Goal: Use online tool/utility: Utilize a website feature to perform a specific function

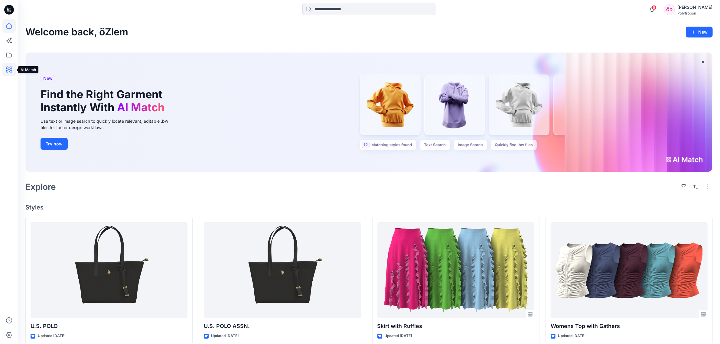
click at [8, 68] on icon at bounding box center [8, 69] width 13 height 13
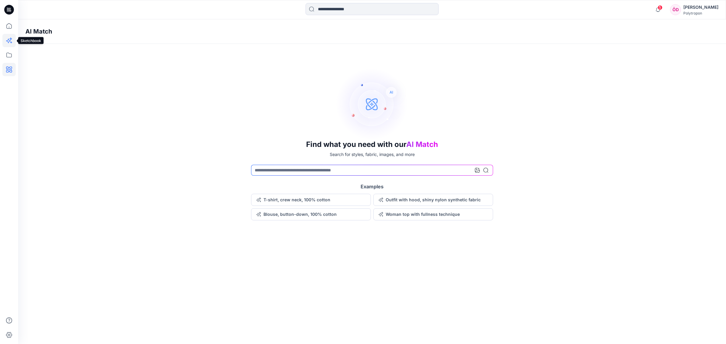
click at [8, 38] on icon at bounding box center [8, 40] width 13 height 13
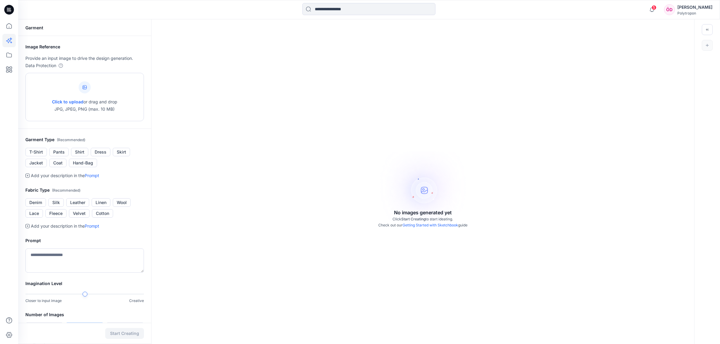
click at [87, 87] on icon at bounding box center [85, 87] width 4 height 4
type input "**********"
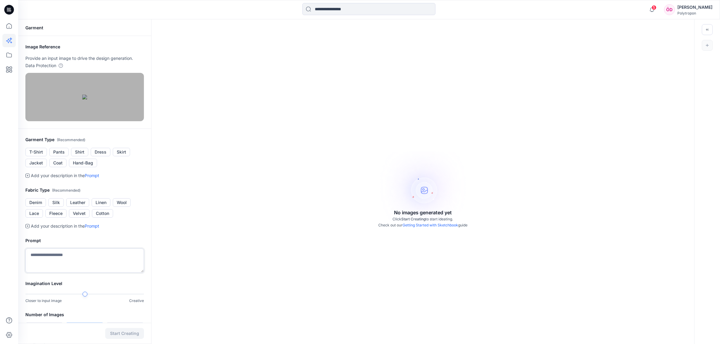
click at [75, 273] on textarea at bounding box center [84, 261] width 119 height 24
click at [42, 167] on button "Jacket" at bounding box center [35, 163] width 21 height 8
click at [40, 207] on button "Denim" at bounding box center [35, 202] width 21 height 8
click at [61, 273] on textarea at bounding box center [84, 261] width 119 height 24
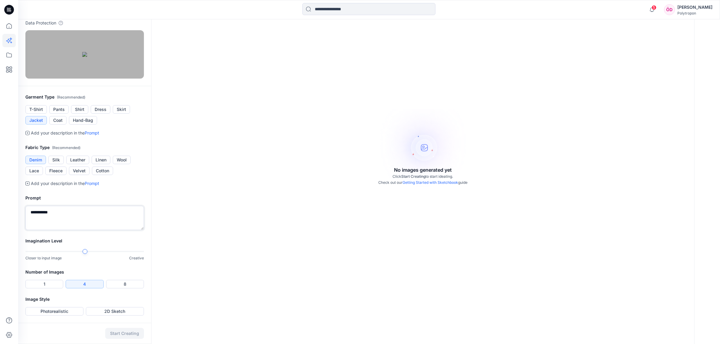
scroll to position [76, 0]
type textarea "**********"
click at [47, 289] on button "1" at bounding box center [44, 284] width 38 height 8
click at [74, 313] on button "Photorealistic" at bounding box center [54, 311] width 58 height 8
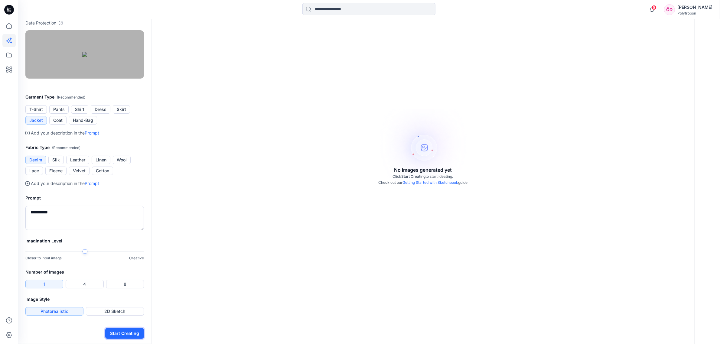
click at [123, 335] on button "Start Creating" at bounding box center [124, 333] width 39 height 11
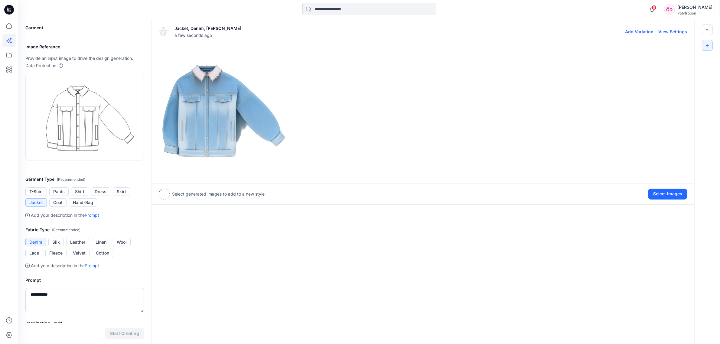
click at [216, 100] on img at bounding box center [224, 111] width 130 height 130
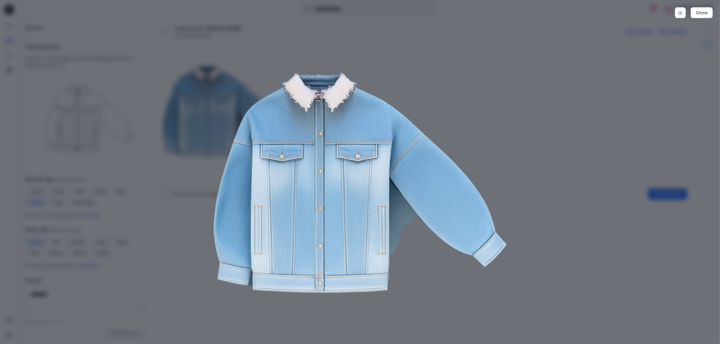
click at [504, 111] on img at bounding box center [360, 183] width 310 height 310
click at [599, 100] on div "Close" at bounding box center [360, 172] width 720 height 344
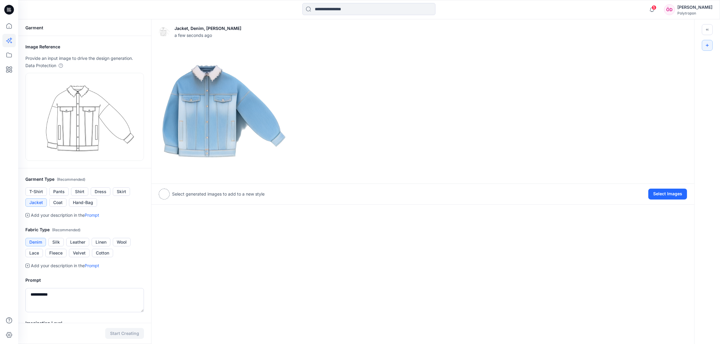
click at [254, 309] on div "Jacket, Denim, yaka kürklü a few seconds ago Add Variation View Settings Select…" at bounding box center [423, 222] width 544 height 407
drag, startPoint x: 169, startPoint y: 277, endPoint x: 169, endPoint y: 273, distance: 4.3
click at [170, 277] on div "Jacket, Denim, yaka kürklü a few seconds ago Add Variation View Settings Select…" at bounding box center [423, 222] width 544 height 407
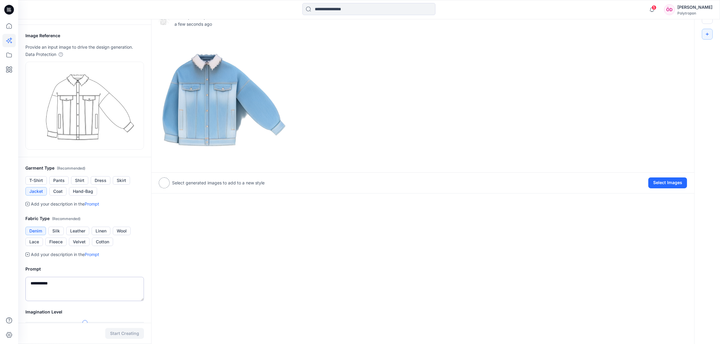
scroll to position [38, 0]
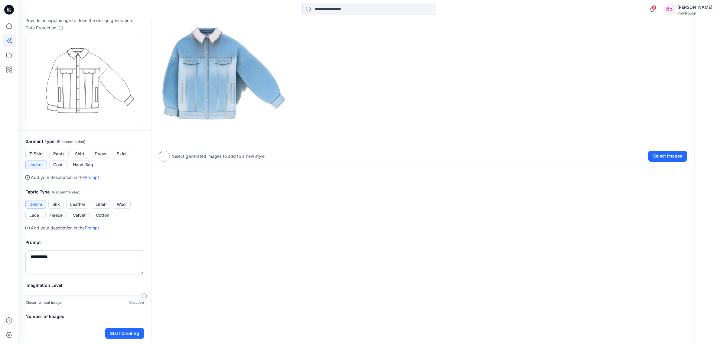
click at [150, 295] on div "Imagination Level Closer to input image Creative" at bounding box center [84, 297] width 133 height 31
click at [135, 332] on button "Start Creating" at bounding box center [124, 333] width 39 height 11
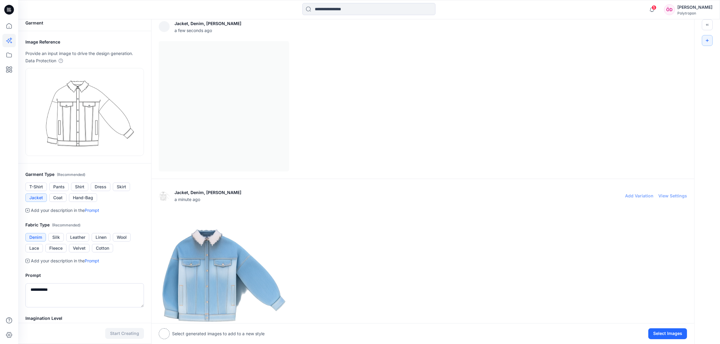
scroll to position [2, 0]
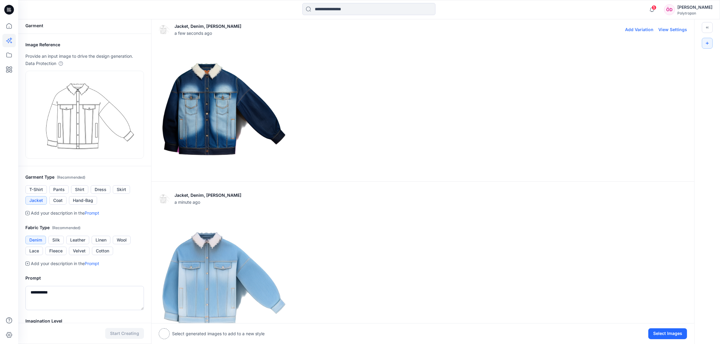
click at [214, 115] on img at bounding box center [224, 109] width 130 height 130
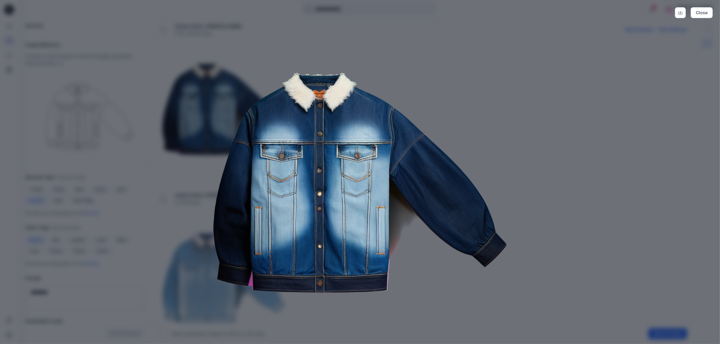
click at [557, 142] on div "Close" at bounding box center [360, 172] width 720 height 344
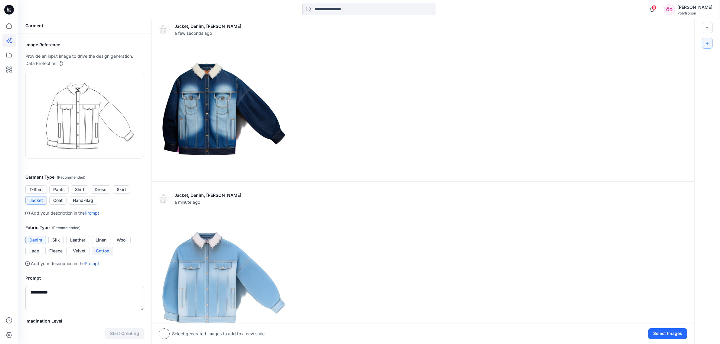
click at [105, 251] on button "Cotton" at bounding box center [102, 251] width 21 height 8
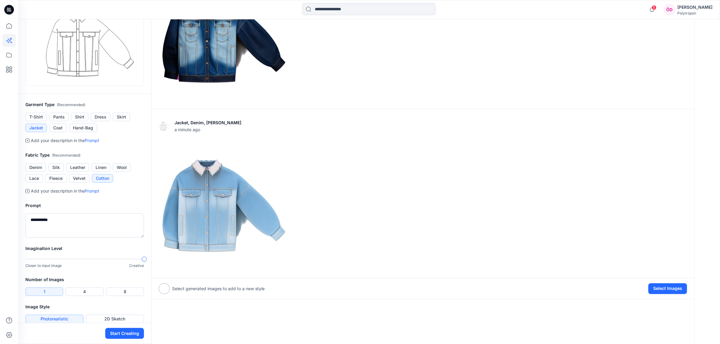
scroll to position [78, 0]
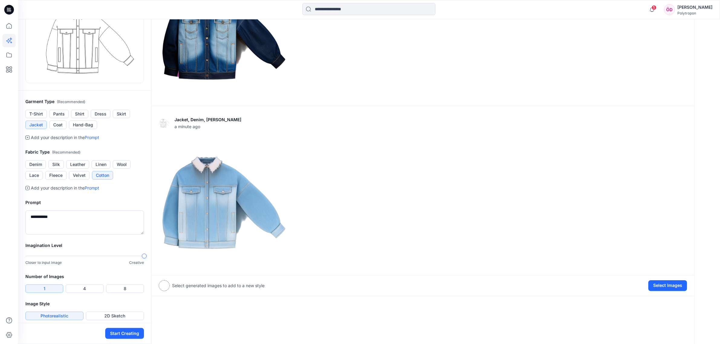
click at [82, 256] on div at bounding box center [84, 256] width 119 height 4
click at [126, 335] on button "Start Creating" at bounding box center [124, 333] width 39 height 11
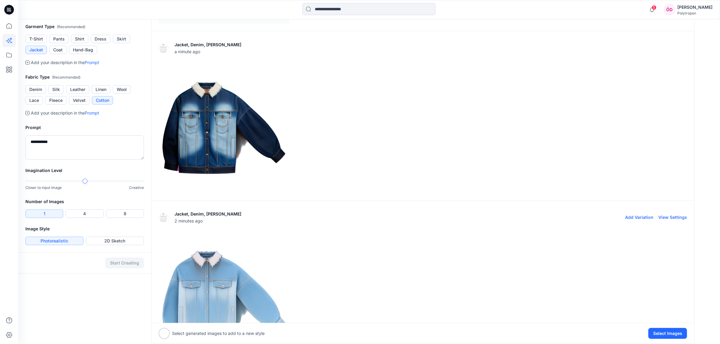
scroll to position [153, 0]
click at [223, 294] on img at bounding box center [224, 297] width 130 height 130
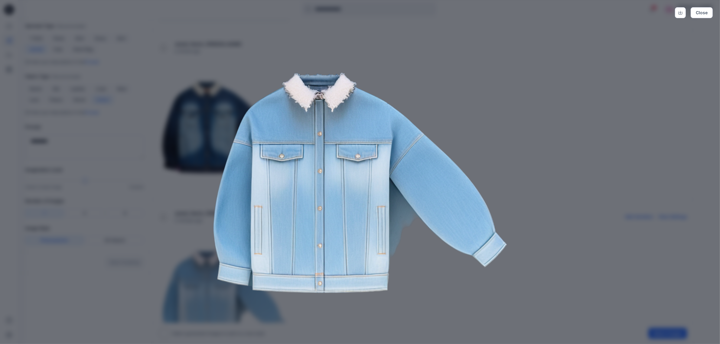
drag, startPoint x: 516, startPoint y: 290, endPoint x: 518, endPoint y: 292, distance: 3.2
click at [518, 292] on div "Close" at bounding box center [360, 172] width 720 height 344
drag, startPoint x: 413, startPoint y: 308, endPoint x: 415, endPoint y: 305, distance: 3.5
click at [414, 306] on img at bounding box center [360, 183] width 310 height 310
click at [582, 171] on div "Close" at bounding box center [360, 172] width 720 height 344
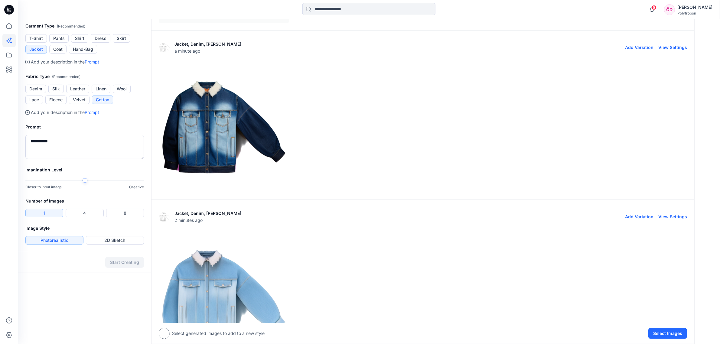
click at [219, 119] on img at bounding box center [224, 127] width 130 height 130
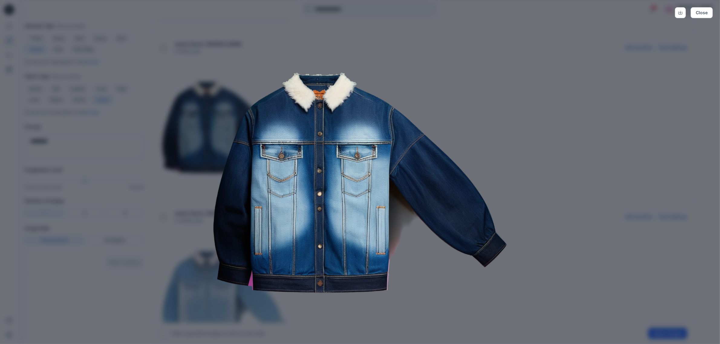
click at [432, 280] on img at bounding box center [360, 183] width 310 height 310
click at [576, 158] on div "Close" at bounding box center [360, 172] width 720 height 344
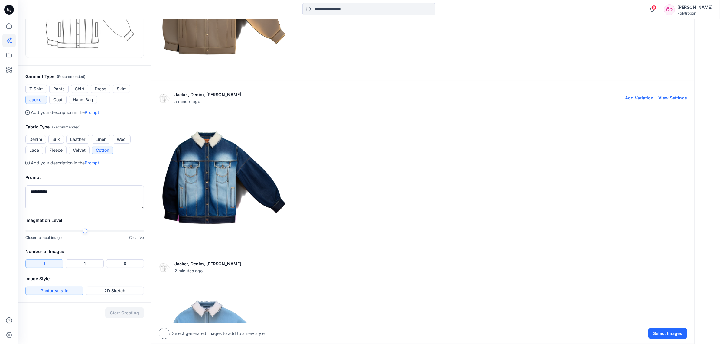
scroll to position [0, 0]
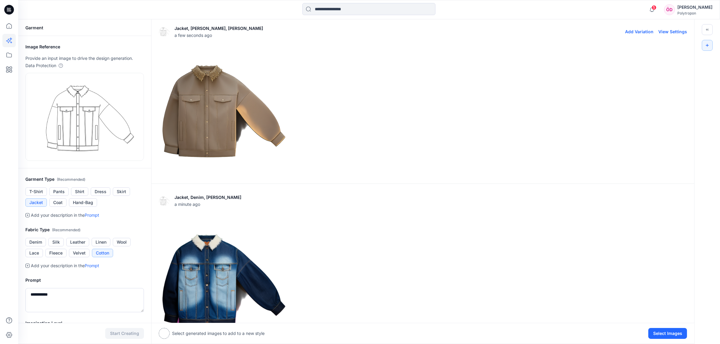
click at [213, 131] on img at bounding box center [224, 111] width 130 height 130
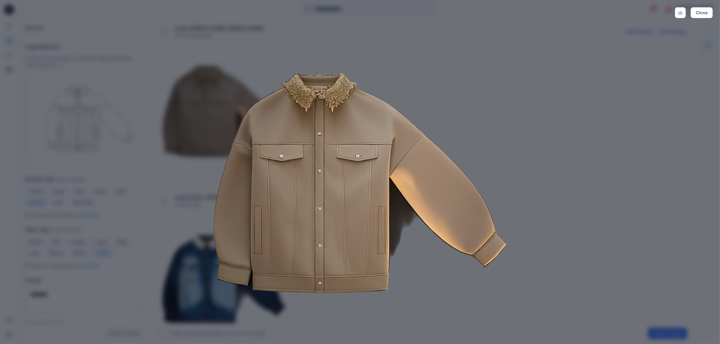
click at [526, 144] on div "Close" at bounding box center [360, 172] width 720 height 344
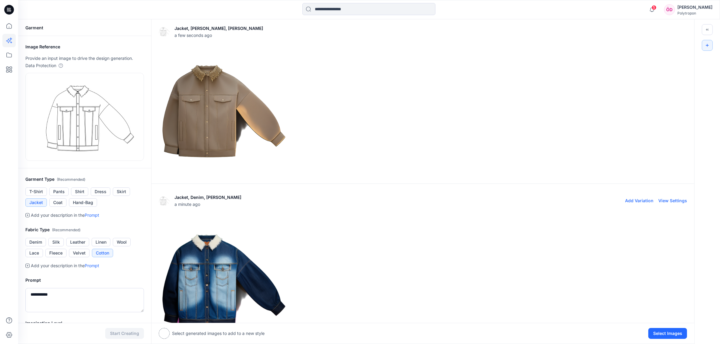
click at [636, 231] on div at bounding box center [423, 280] width 529 height 130
click at [76, 242] on button "Leather" at bounding box center [77, 242] width 23 height 8
click at [106, 255] on button "Cotton" at bounding box center [102, 253] width 21 height 8
click at [97, 213] on link "Prompt" at bounding box center [92, 215] width 15 height 5
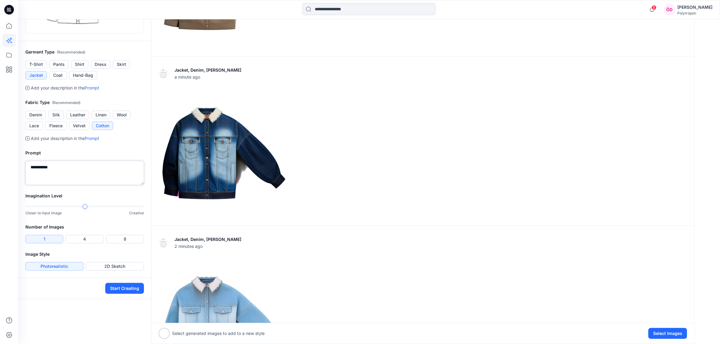
scroll to position [128, 0]
click at [28, 87] on icon at bounding box center [28, 88] width 2 height 2
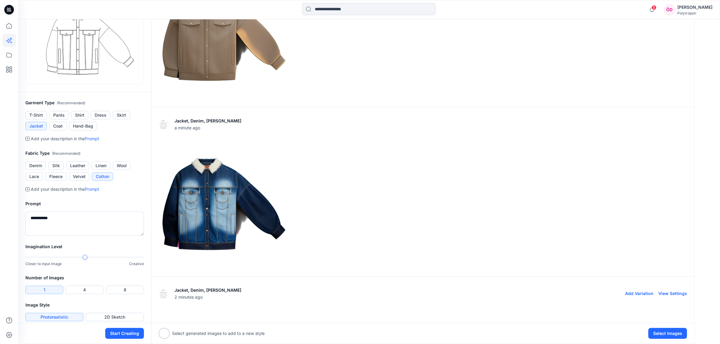
scroll to position [76, 0]
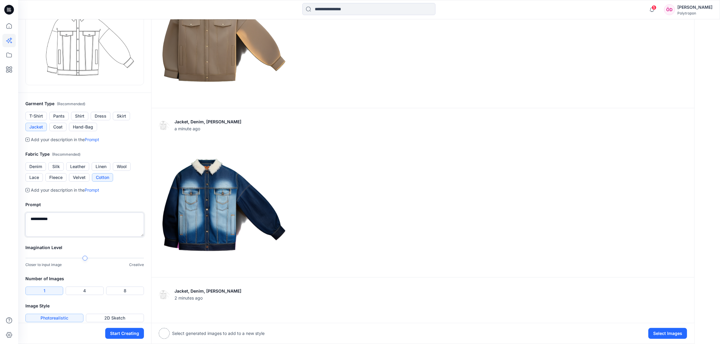
click at [49, 217] on textarea "**********" at bounding box center [84, 225] width 119 height 24
type textarea "**********"
click at [122, 334] on button "Start Creating" at bounding box center [124, 333] width 39 height 11
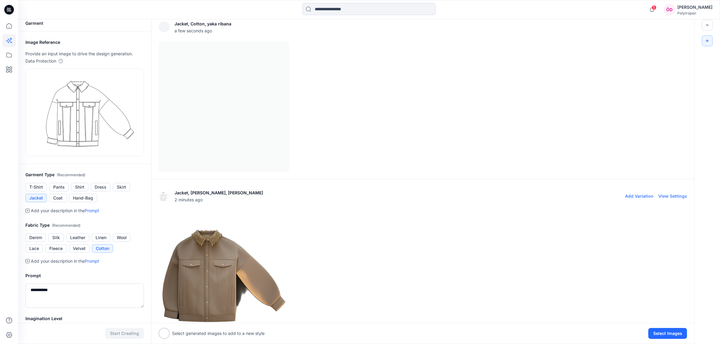
scroll to position [2, 0]
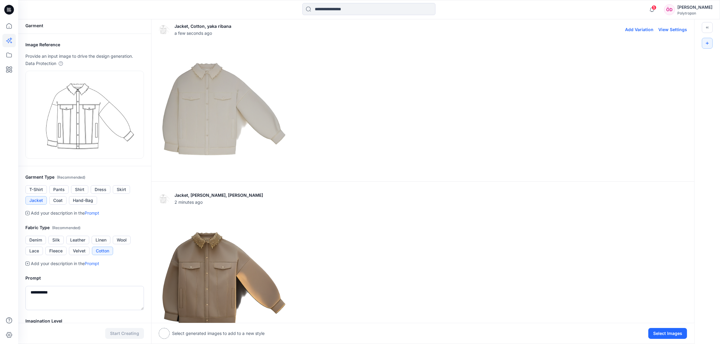
click at [216, 111] on img at bounding box center [224, 109] width 130 height 130
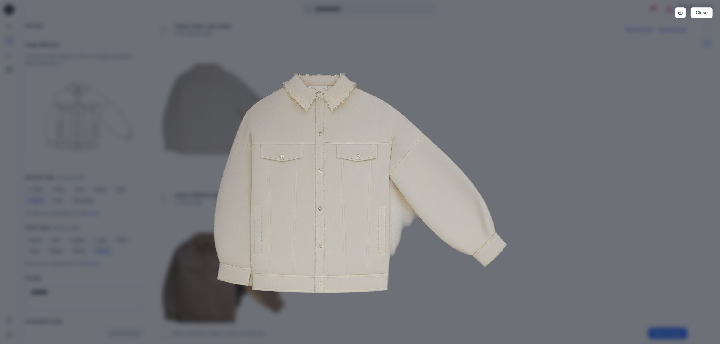
click at [533, 129] on div "Close" at bounding box center [360, 172] width 720 height 344
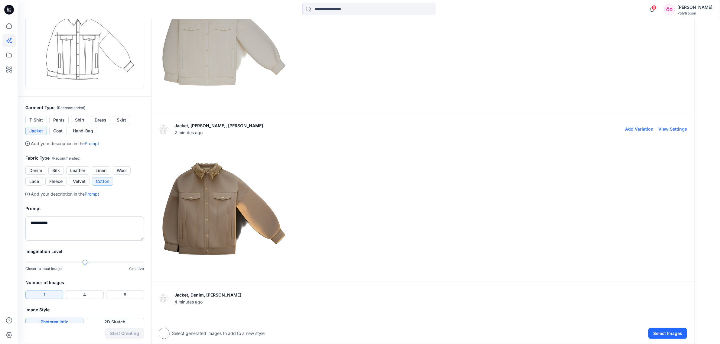
scroll to position [0, 0]
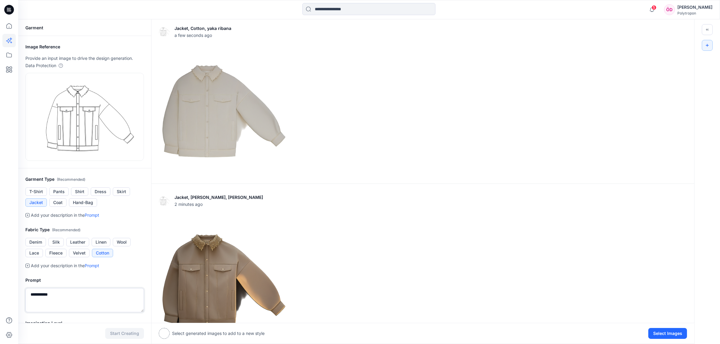
drag, startPoint x: 31, startPoint y: 294, endPoint x: 55, endPoint y: 292, distance: 24.9
click at [55, 292] on textarea "**********" at bounding box center [84, 300] width 119 height 24
type textarea "**********"
click at [39, 242] on button "Denim" at bounding box center [35, 242] width 21 height 8
click at [129, 332] on button "Start Creating" at bounding box center [124, 333] width 39 height 11
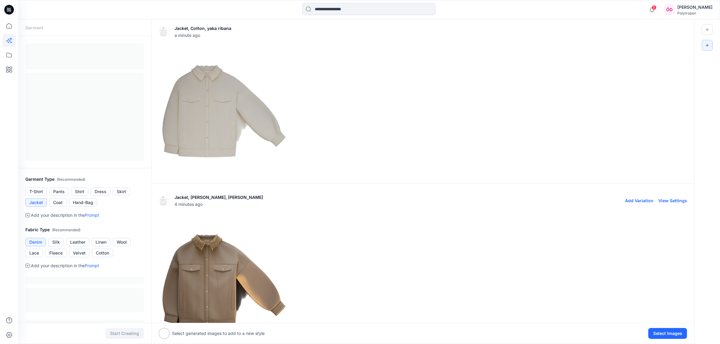
scroll to position [2, 0]
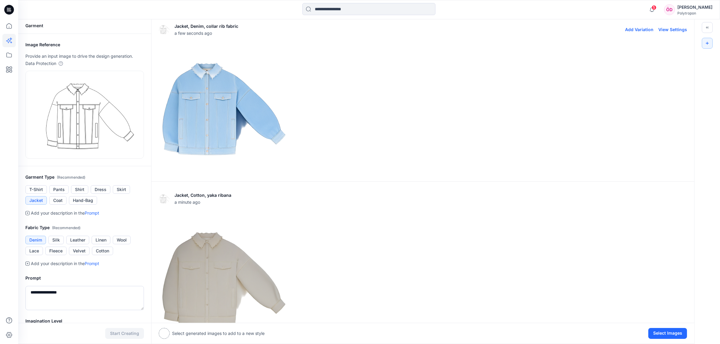
click at [201, 98] on img at bounding box center [224, 109] width 130 height 130
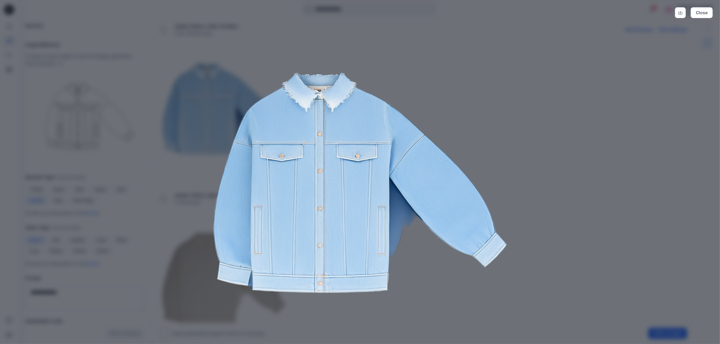
click at [510, 149] on img at bounding box center [360, 183] width 310 height 310
click at [598, 100] on div "Close" at bounding box center [360, 172] width 720 height 344
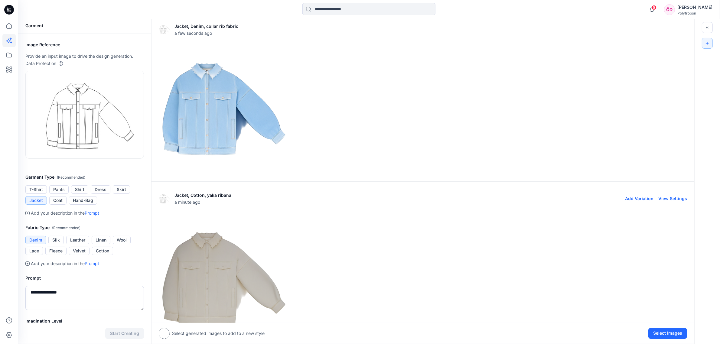
click at [360, 218] on div at bounding box center [423, 278] width 529 height 130
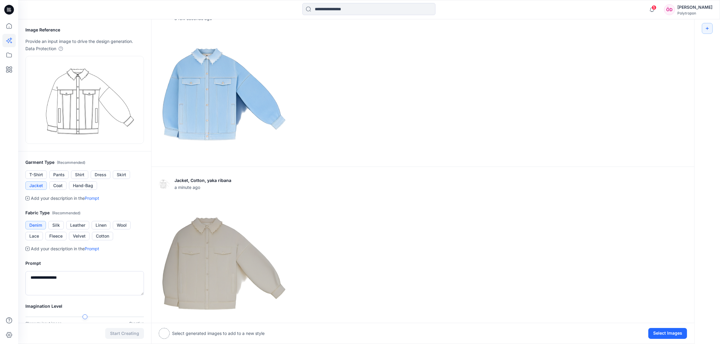
scroll to position [0, 0]
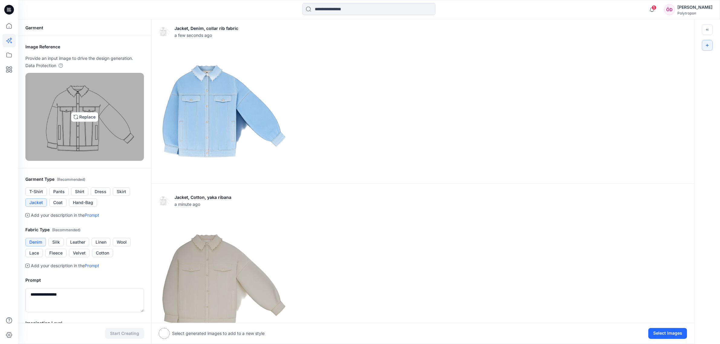
click at [87, 117] on img at bounding box center [84, 117] width 113 height 83
type input "**********"
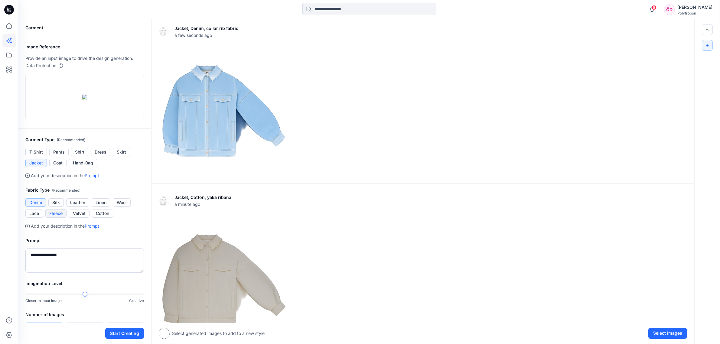
click at [62, 218] on button "Fleece" at bounding box center [55, 213] width 21 height 8
click at [45, 209] on button "Fleece" at bounding box center [55, 213] width 21 height 8
drag, startPoint x: 64, startPoint y: 258, endPoint x: 18, endPoint y: 261, distance: 46.4
click at [19, 261] on div "**********" at bounding box center [84, 255] width 133 height 50
click at [124, 207] on button "Wool" at bounding box center [122, 202] width 18 height 8
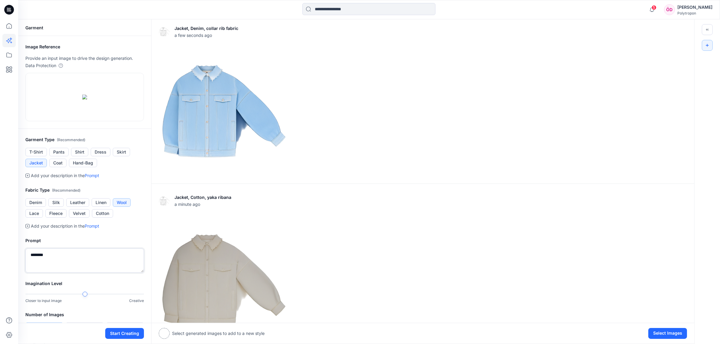
click at [52, 261] on textarea "*******" at bounding box center [84, 261] width 119 height 24
type textarea "**********"
click at [126, 332] on button "Start Creating" at bounding box center [124, 333] width 39 height 11
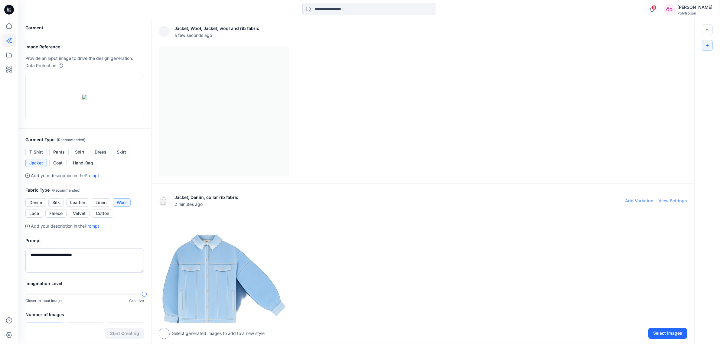
scroll to position [2, 0]
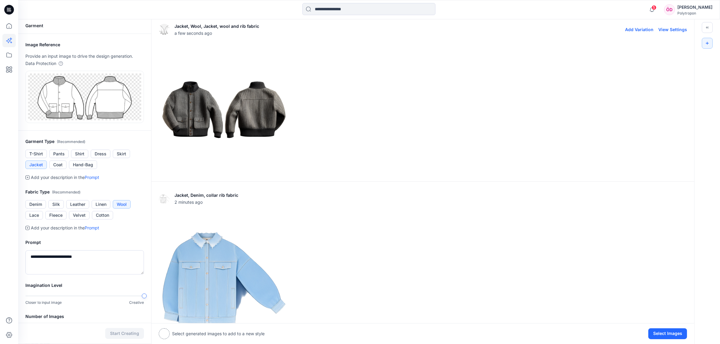
click at [210, 110] on img at bounding box center [224, 109] width 130 height 130
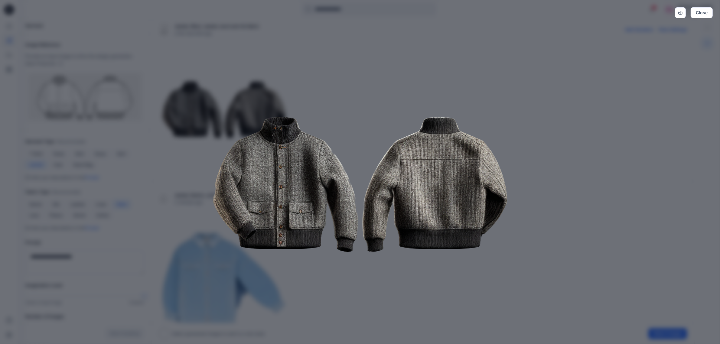
click at [343, 271] on img at bounding box center [360, 183] width 310 height 310
click at [585, 115] on div "Close" at bounding box center [360, 172] width 720 height 344
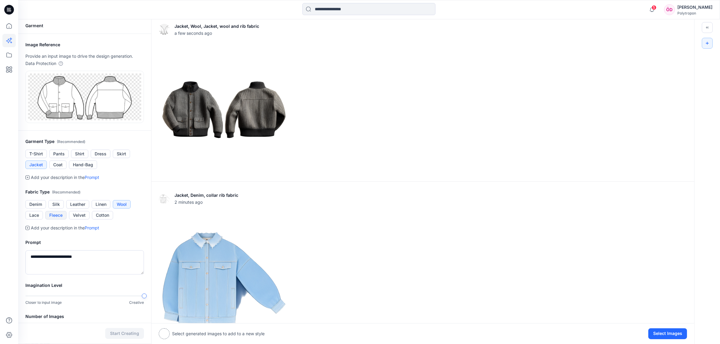
click at [58, 216] on button "Fleece" at bounding box center [55, 215] width 21 height 8
click at [53, 255] on textarea "**********" at bounding box center [84, 263] width 119 height 24
type textarea "**********"
click at [113, 333] on button "Start Creating" at bounding box center [124, 333] width 39 height 11
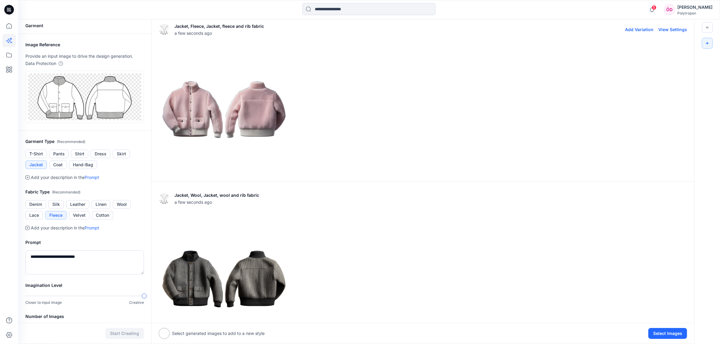
click at [189, 103] on img at bounding box center [224, 109] width 130 height 130
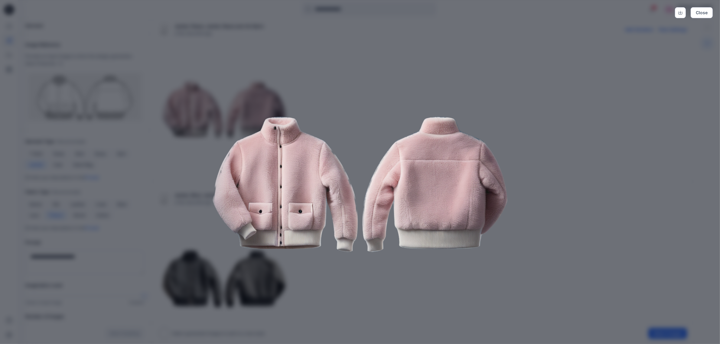
click at [344, 281] on img at bounding box center [360, 183] width 310 height 310
click at [321, 273] on img at bounding box center [360, 183] width 310 height 310
click at [199, 218] on div "Close" at bounding box center [360, 172] width 720 height 344
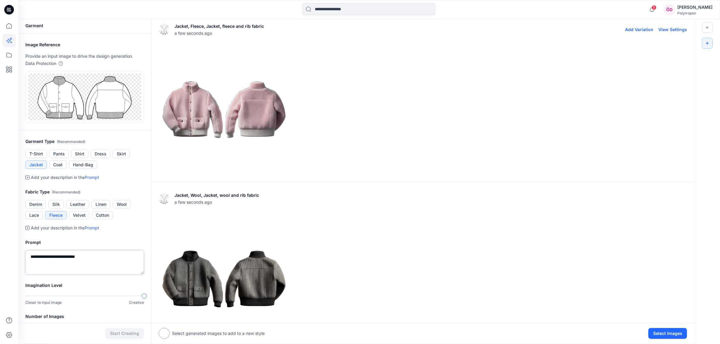
click at [45, 256] on textarea "**********" at bounding box center [84, 263] width 119 height 24
type textarea "**********"
click at [125, 336] on button "Start Creating" at bounding box center [124, 333] width 39 height 11
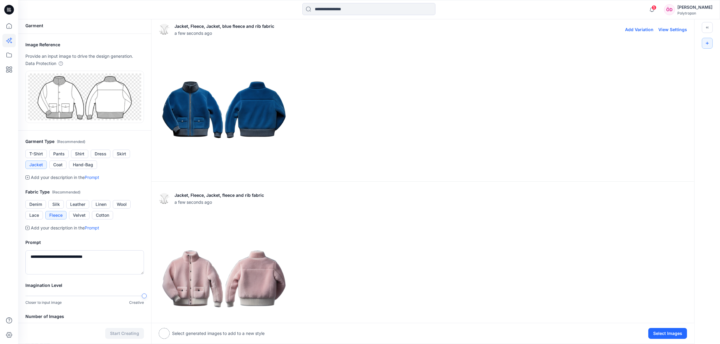
click at [215, 104] on img at bounding box center [224, 109] width 130 height 130
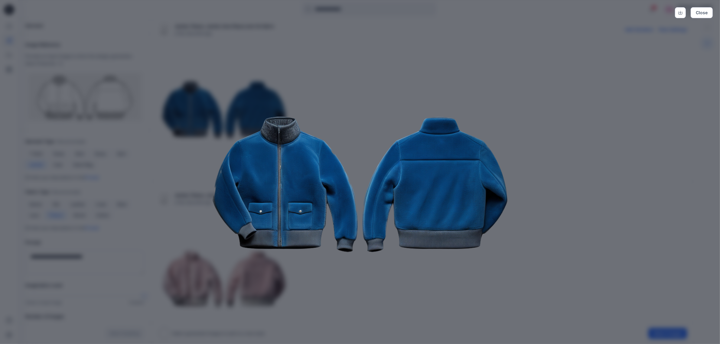
click at [341, 290] on img at bounding box center [360, 183] width 310 height 310
click at [589, 233] on div "Close" at bounding box center [360, 172] width 720 height 344
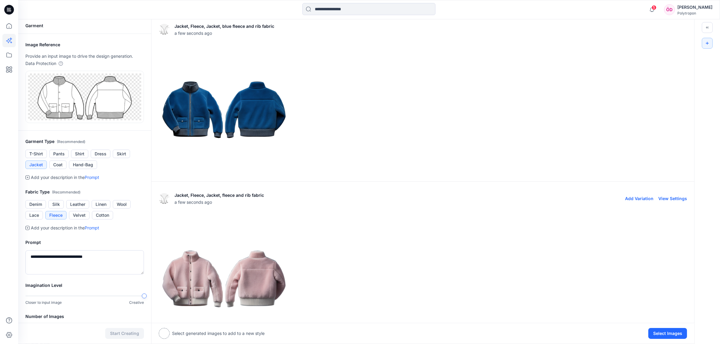
click at [418, 218] on div at bounding box center [423, 278] width 529 height 130
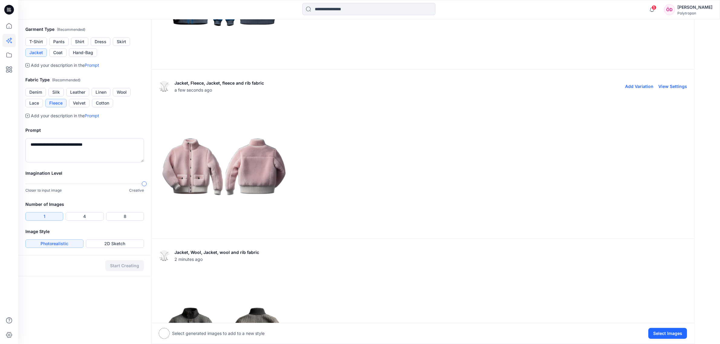
scroll to position [116, 0]
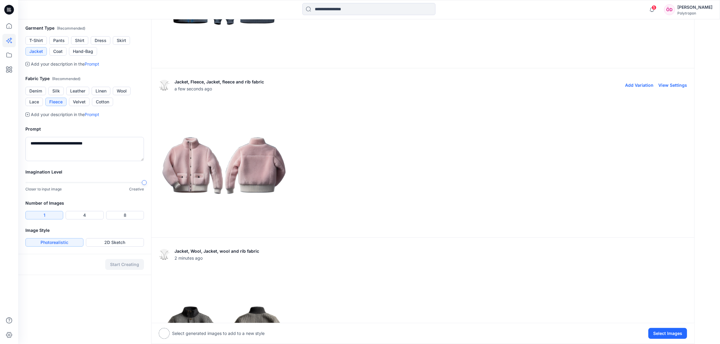
click at [205, 168] on img at bounding box center [224, 165] width 130 height 130
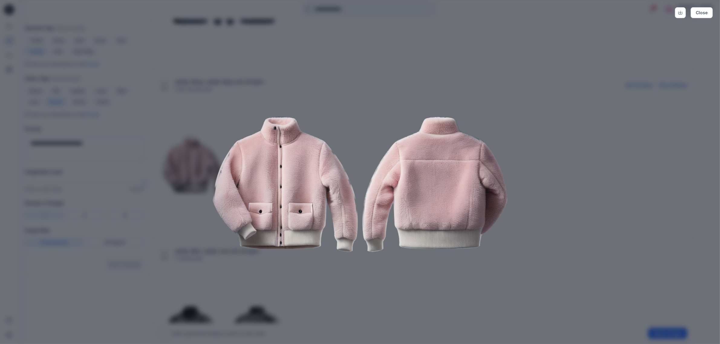
click at [584, 262] on div "Close" at bounding box center [360, 172] width 720 height 344
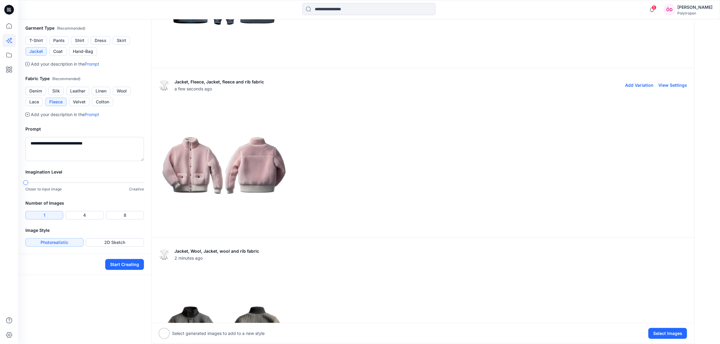
click at [121, 266] on button "Start Creating" at bounding box center [124, 264] width 39 height 11
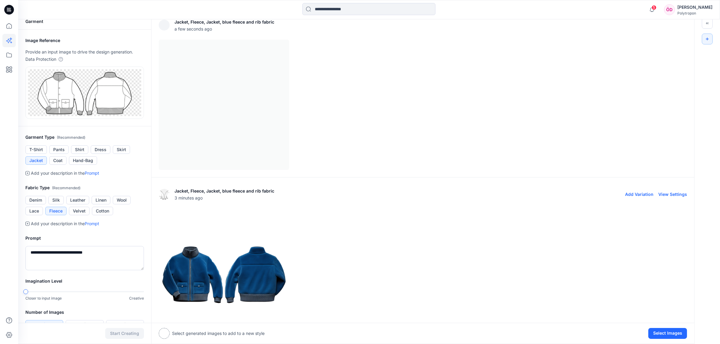
scroll to position [0, 0]
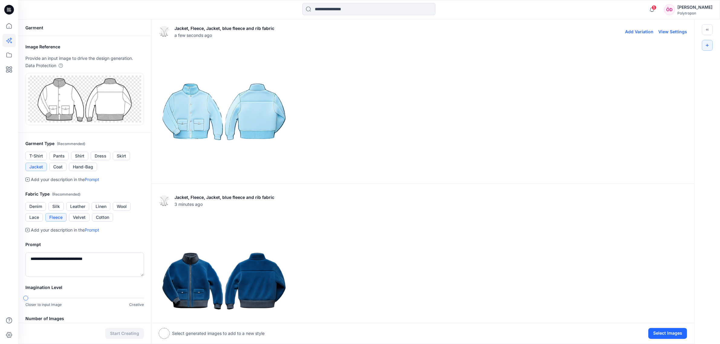
click at [233, 106] on img at bounding box center [224, 111] width 130 height 130
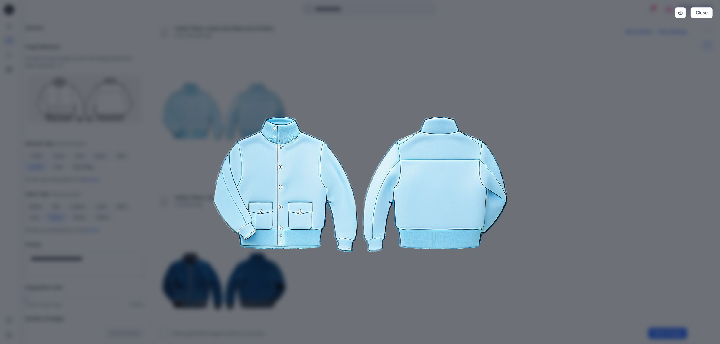
click at [373, 268] on img at bounding box center [360, 183] width 310 height 310
click at [372, 272] on img at bounding box center [360, 183] width 310 height 310
click at [403, 291] on img at bounding box center [360, 183] width 310 height 310
drag, startPoint x: 403, startPoint y: 291, endPoint x: 471, endPoint y: 256, distance: 76.5
click at [403, 291] on img at bounding box center [360, 183] width 310 height 310
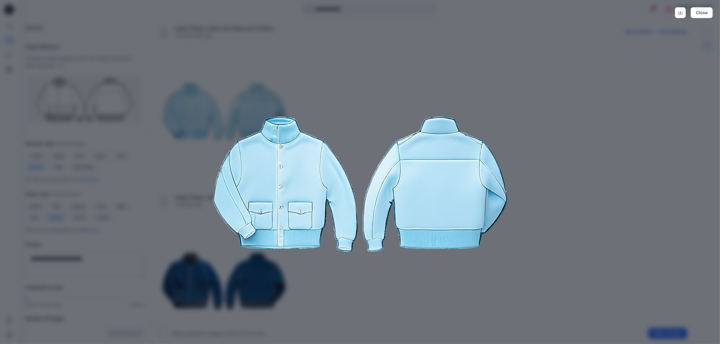
drag, startPoint x: 633, startPoint y: 153, endPoint x: 637, endPoint y: 156, distance: 4.6
click at [637, 156] on div "Close" at bounding box center [360, 172] width 720 height 344
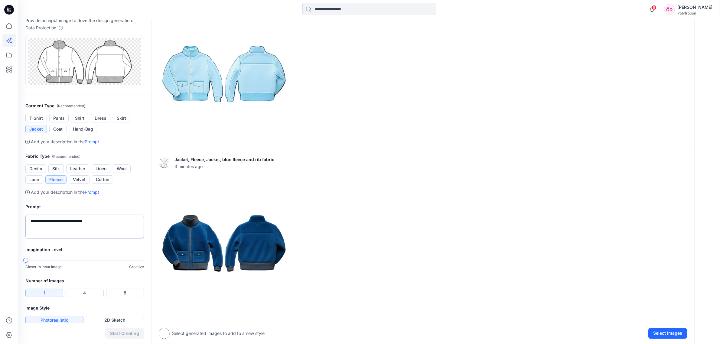
scroll to position [76, 0]
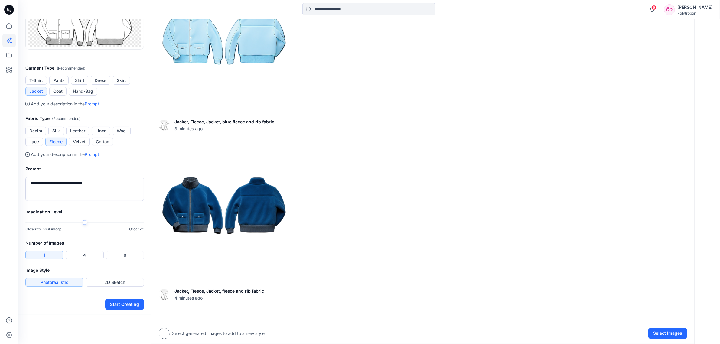
click at [84, 228] on div "Closer to input image Creative" at bounding box center [84, 226] width 119 height 12
click at [130, 306] on button "Start Creating" at bounding box center [124, 304] width 39 height 11
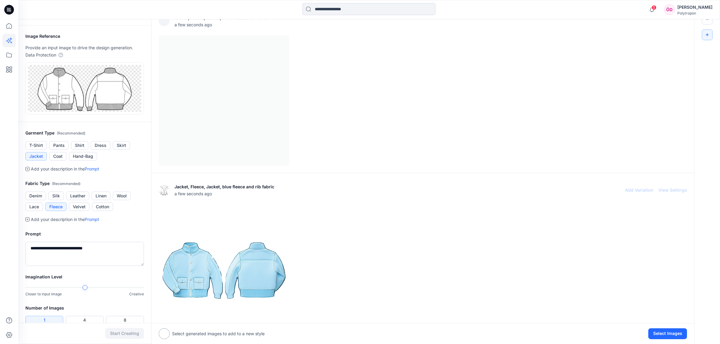
scroll to position [2, 0]
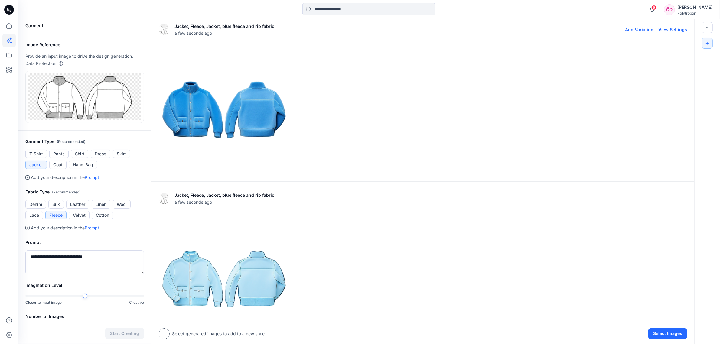
click at [280, 126] on img at bounding box center [224, 109] width 130 height 130
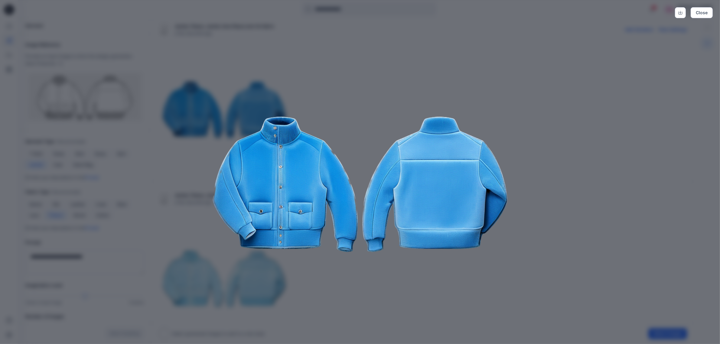
drag, startPoint x: 349, startPoint y: 94, endPoint x: 340, endPoint y: 86, distance: 12.0
click at [340, 86] on img at bounding box center [360, 183] width 310 height 310
click at [196, 178] on div "Close" at bounding box center [360, 172] width 720 height 344
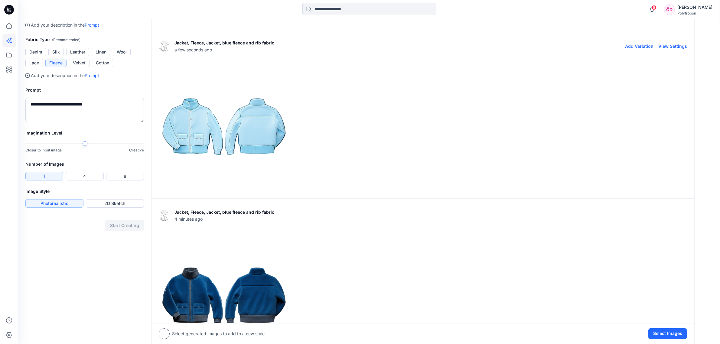
scroll to position [191, 0]
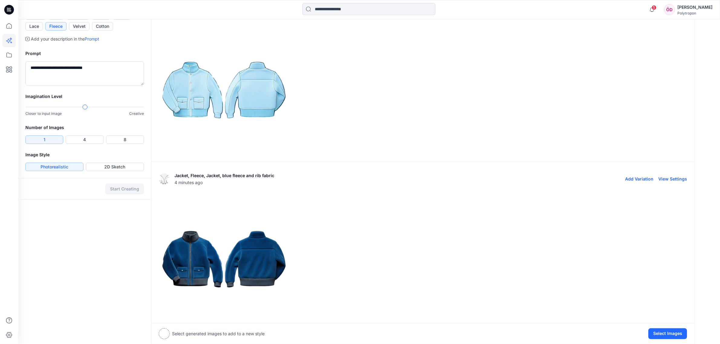
click at [269, 234] on img at bounding box center [224, 259] width 130 height 130
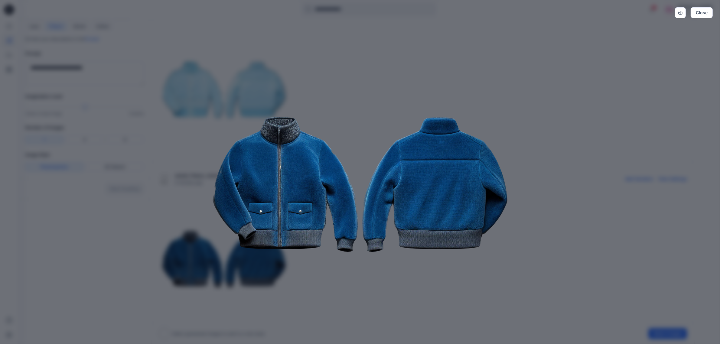
click at [549, 120] on div "Close" at bounding box center [360, 172] width 720 height 344
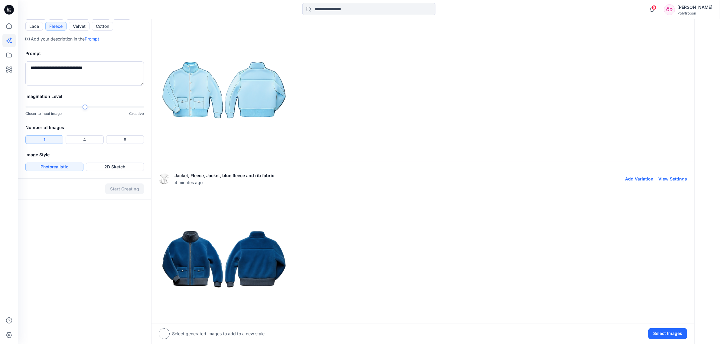
drag, startPoint x: 412, startPoint y: 203, endPoint x: 414, endPoint y: 196, distance: 7.4
click at [414, 199] on div at bounding box center [423, 259] width 529 height 130
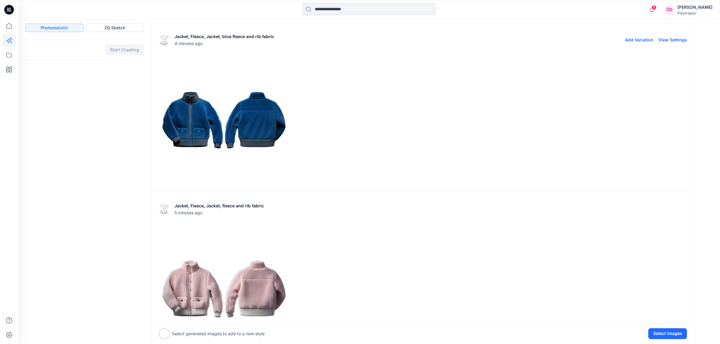
scroll to position [380, 0]
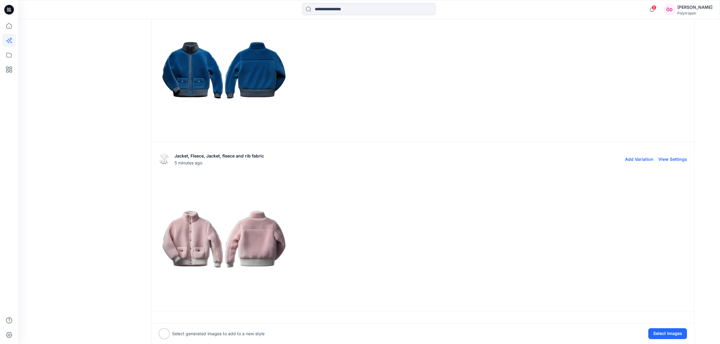
click at [266, 242] on img at bounding box center [224, 239] width 130 height 130
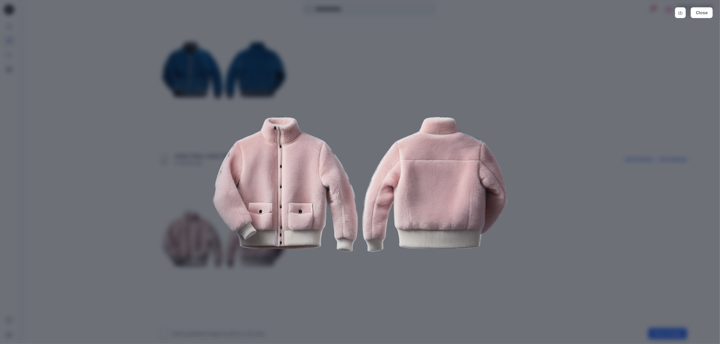
drag, startPoint x: 169, startPoint y: 221, endPoint x: 169, endPoint y: 217, distance: 3.6
click at [169, 219] on div "Close" at bounding box center [360, 172] width 720 height 344
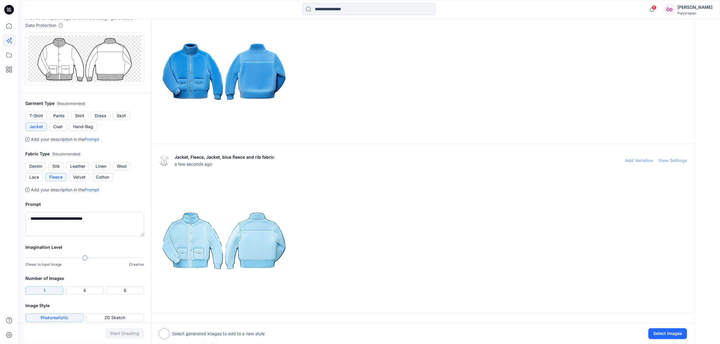
scroll to position [40, 0]
drag, startPoint x: 78, startPoint y: 216, endPoint x: 0, endPoint y: 229, distance: 79.1
type textarea "**********"
click at [123, 333] on button "Start Creating" at bounding box center [124, 333] width 39 height 11
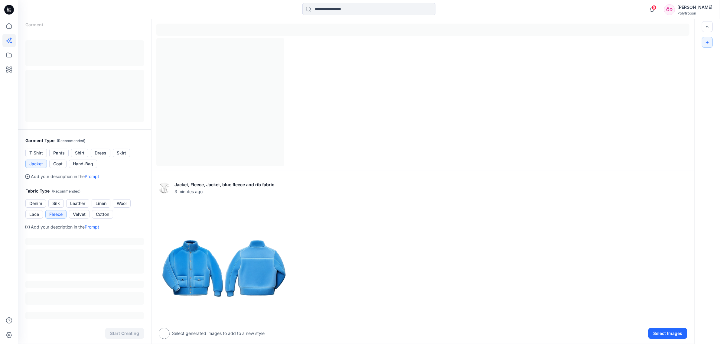
scroll to position [2, 0]
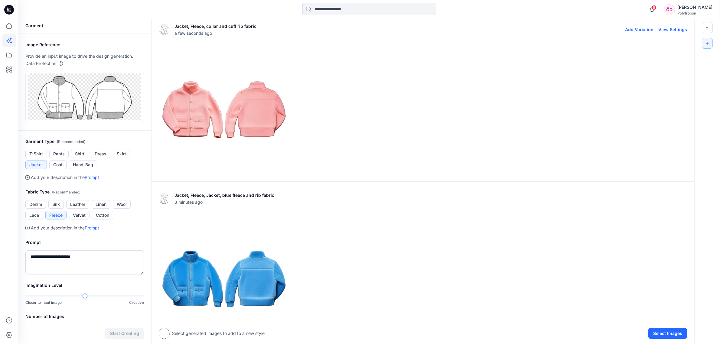
click at [248, 117] on img at bounding box center [224, 109] width 130 height 130
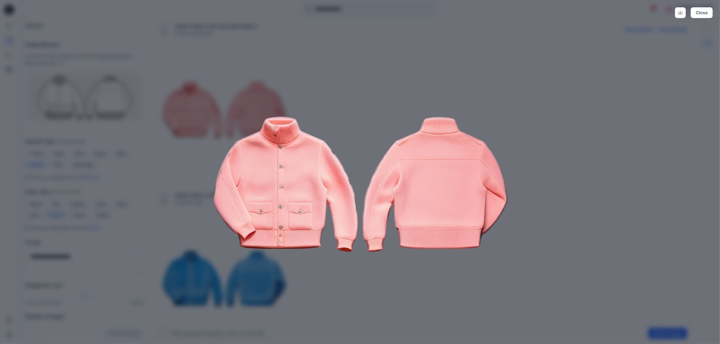
click at [399, 300] on img at bounding box center [360, 183] width 310 height 310
click at [398, 293] on img at bounding box center [360, 183] width 310 height 310
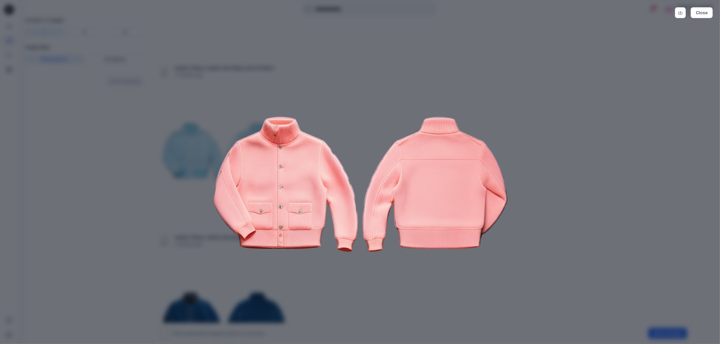
scroll to position [303, 0]
click at [604, 192] on div "Close" at bounding box center [360, 172] width 720 height 344
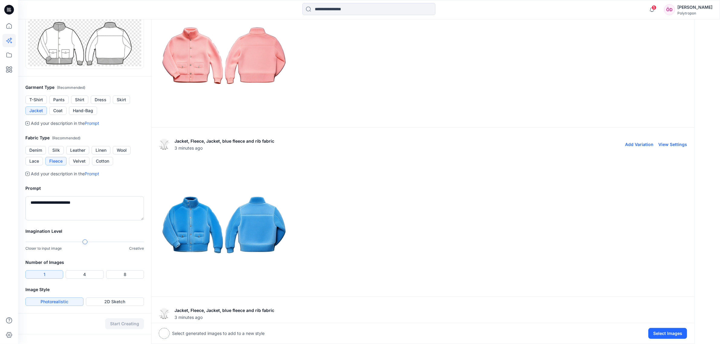
scroll to position [76, 0]
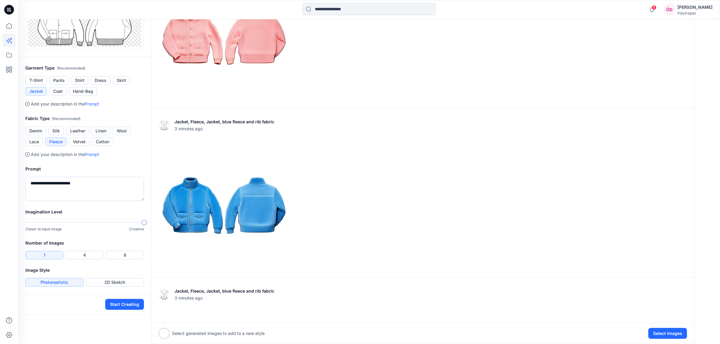
click at [143, 226] on div "Closer to input image Creative" at bounding box center [84, 226] width 119 height 12
click at [126, 303] on button "Start Creating" at bounding box center [124, 304] width 39 height 11
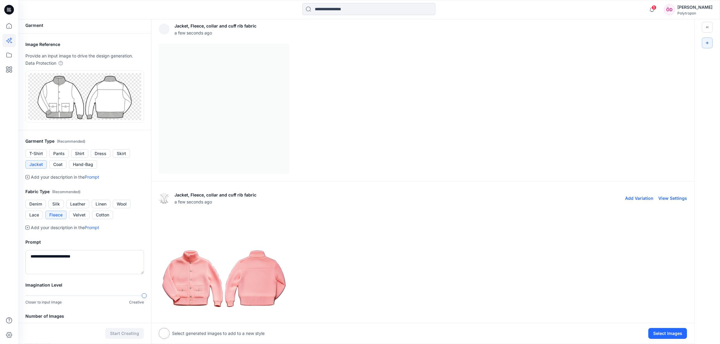
scroll to position [2, 0]
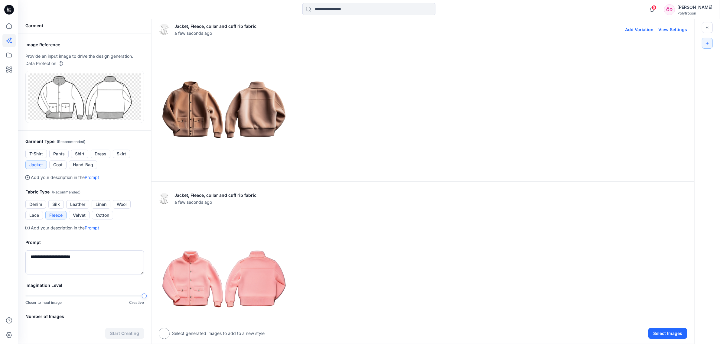
click at [215, 110] on img at bounding box center [224, 109] width 130 height 130
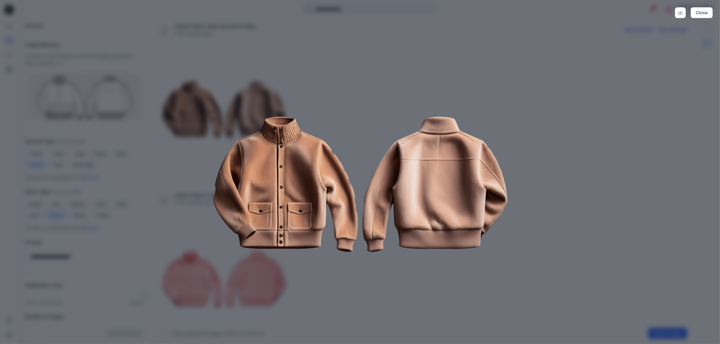
click at [437, 290] on img at bounding box center [360, 183] width 310 height 310
click at [435, 293] on img at bounding box center [360, 183] width 310 height 310
click at [626, 230] on div "Close" at bounding box center [360, 172] width 720 height 344
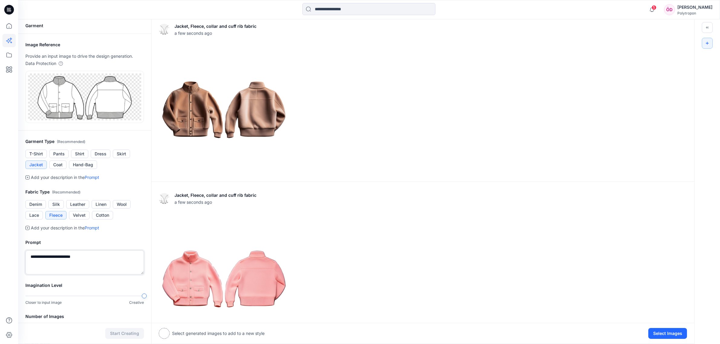
click at [32, 256] on textarea "**********" at bounding box center [84, 263] width 119 height 24
type textarea "**********"
click at [133, 332] on button "Start Creating" at bounding box center [124, 333] width 39 height 11
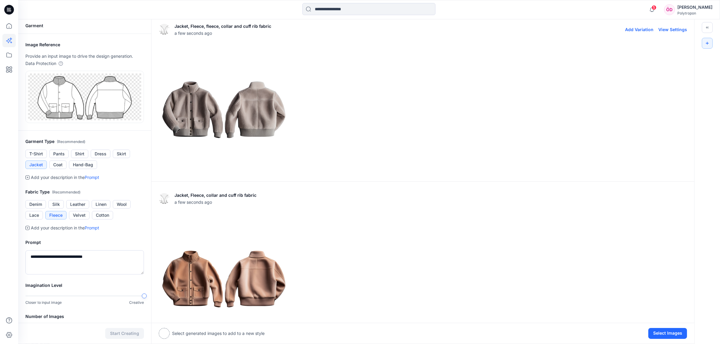
click at [261, 94] on img at bounding box center [224, 109] width 130 height 130
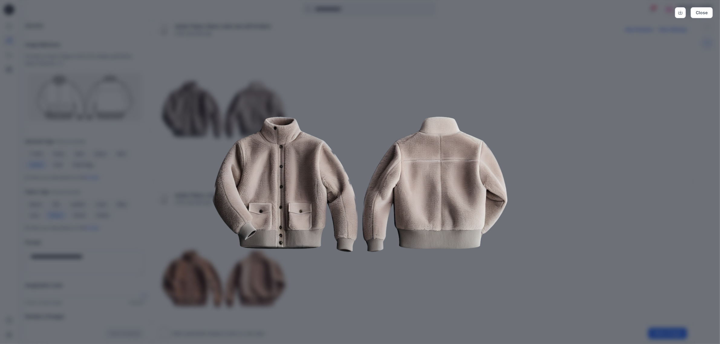
click at [370, 295] on img at bounding box center [360, 183] width 310 height 310
click at [365, 289] on img at bounding box center [360, 183] width 310 height 310
click at [528, 275] on div "Close" at bounding box center [360, 172] width 720 height 344
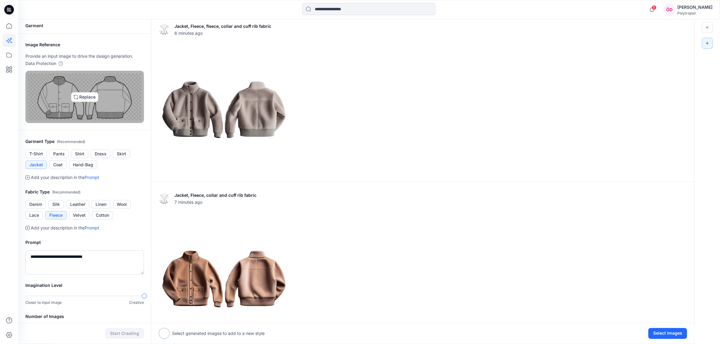
click at [84, 90] on img at bounding box center [84, 97] width 113 height 47
type input "**********"
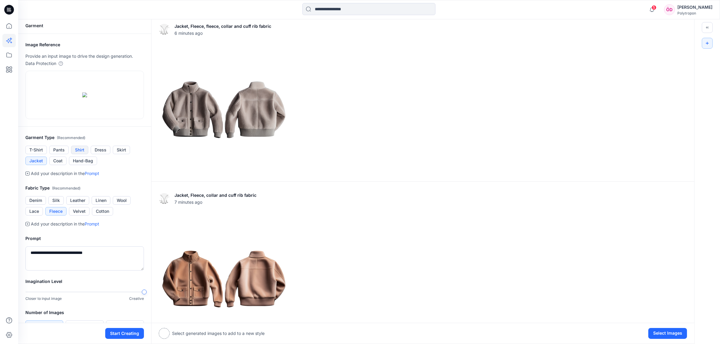
click at [84, 154] on button "Shirt" at bounding box center [79, 150] width 17 height 8
click at [54, 205] on button "Silk" at bounding box center [55, 200] width 15 height 8
click at [76, 216] on button "Velvet" at bounding box center [79, 211] width 21 height 8
click at [101, 205] on button "Linen" at bounding box center [101, 200] width 19 height 8
click at [59, 205] on button "Silk" at bounding box center [55, 200] width 15 height 8
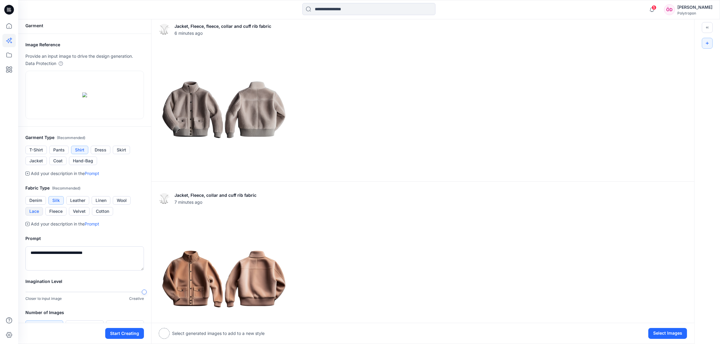
click at [38, 216] on button "Lace" at bounding box center [34, 211] width 18 height 8
drag, startPoint x: 98, startPoint y: 314, endPoint x: 6, endPoint y: 326, distance: 92.1
drag, startPoint x: 31, startPoint y: 314, endPoint x: 52, endPoint y: 324, distance: 23.8
click at [32, 271] on textarea "**********" at bounding box center [84, 259] width 119 height 24
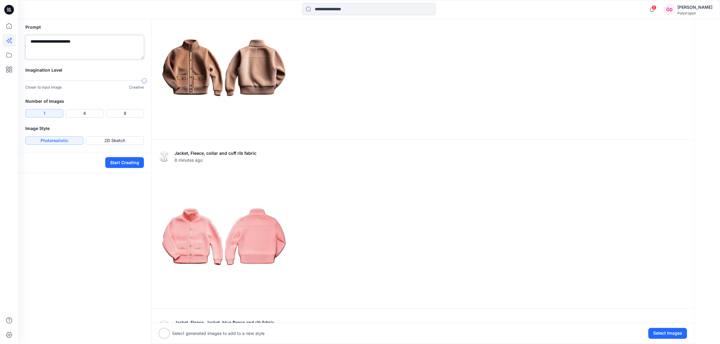
scroll to position [153, 0]
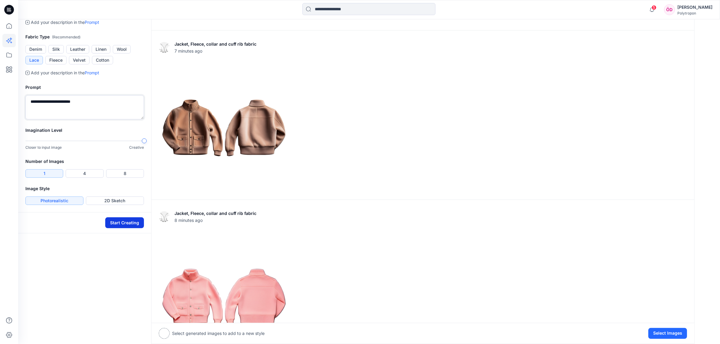
type textarea "**********"
click at [127, 228] on button "Start Creating" at bounding box center [124, 223] width 39 height 11
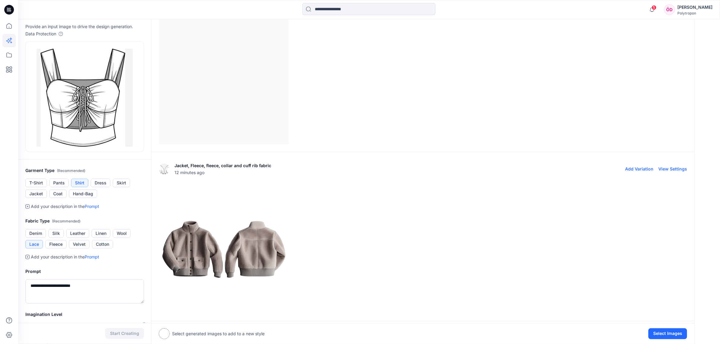
scroll to position [2, 0]
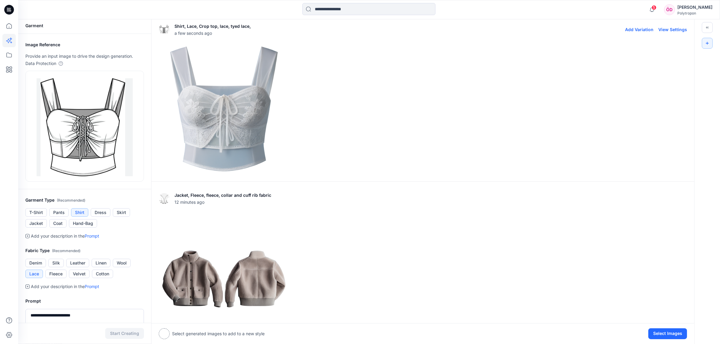
click at [237, 124] on img at bounding box center [224, 109] width 130 height 130
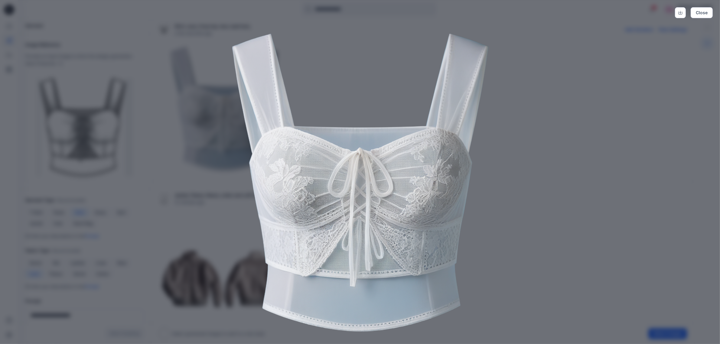
click at [547, 191] on div "Close" at bounding box center [360, 172] width 720 height 344
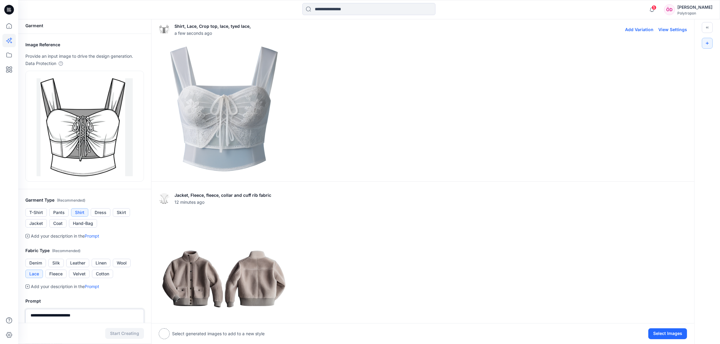
drag, startPoint x: 82, startPoint y: 313, endPoint x: 61, endPoint y: 317, distance: 21.8
click at [61, 317] on textarea "**********" at bounding box center [84, 321] width 119 height 24
type textarea "**********"
click at [125, 292] on div "**********" at bounding box center [84, 315] width 133 height 50
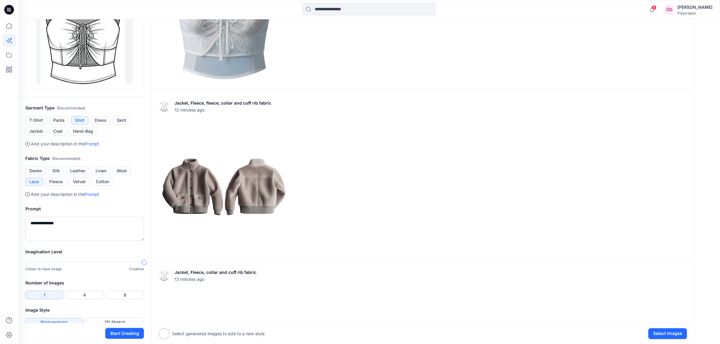
scroll to position [40, 0]
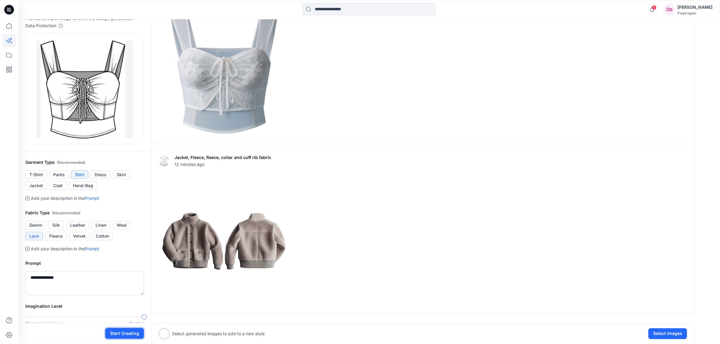
click at [126, 333] on button "Start Creating" at bounding box center [124, 333] width 39 height 11
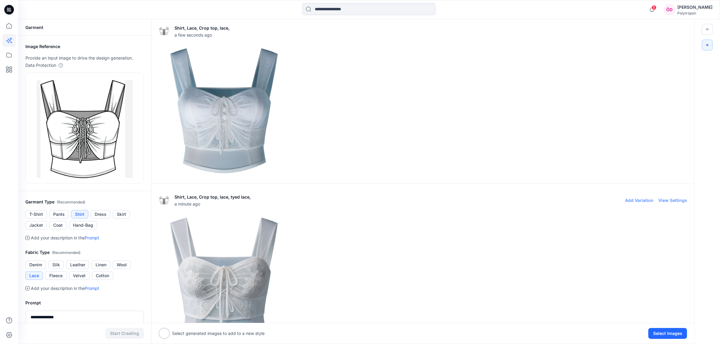
scroll to position [0, 0]
click at [241, 131] on img at bounding box center [224, 111] width 130 height 130
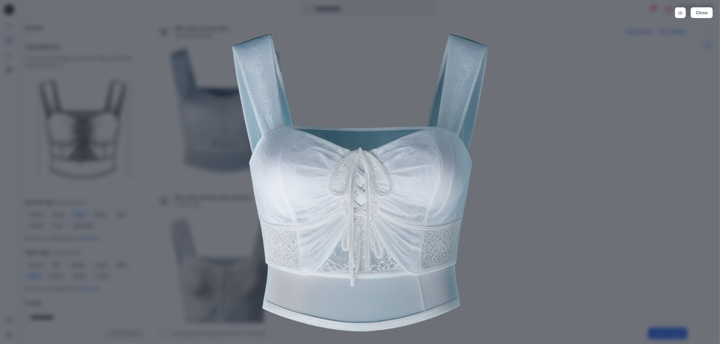
click at [500, 242] on img at bounding box center [360, 183] width 310 height 310
click at [533, 217] on div "Close" at bounding box center [360, 172] width 720 height 344
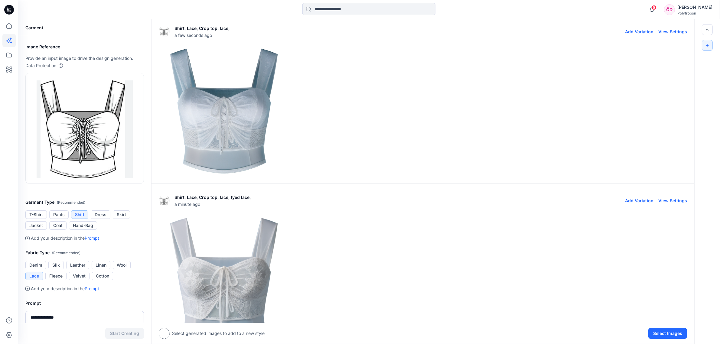
click at [234, 296] on img at bounding box center [224, 281] width 130 height 130
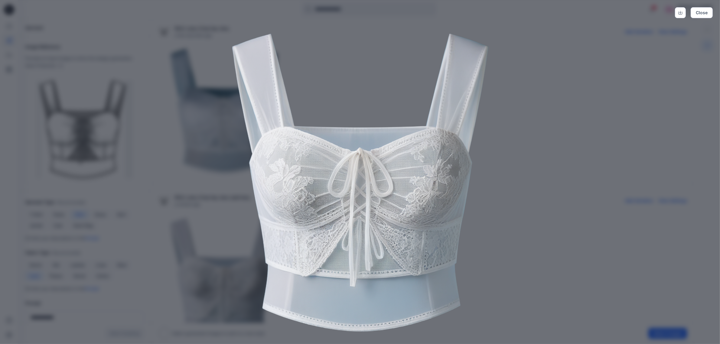
click at [533, 213] on div "Close" at bounding box center [360, 172] width 720 height 344
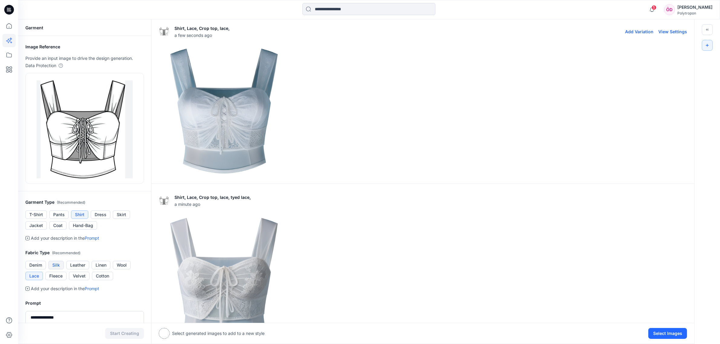
click at [57, 264] on button "Silk" at bounding box center [55, 265] width 15 height 8
click at [47, 319] on textarea "**********" at bounding box center [84, 323] width 119 height 24
drag, startPoint x: 77, startPoint y: 312, endPoint x: 0, endPoint y: 323, distance: 78.0
drag, startPoint x: 369, startPoint y: 249, endPoint x: 358, endPoint y: 246, distance: 11.3
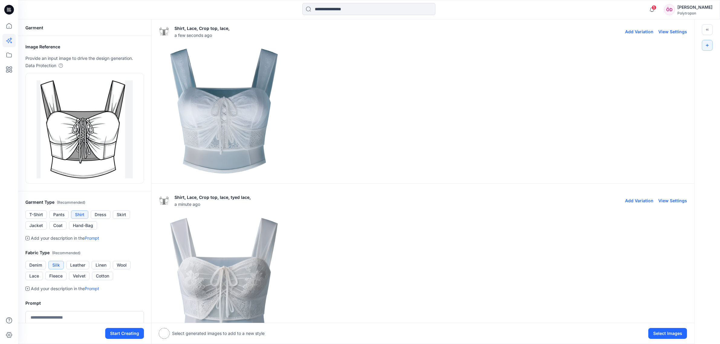
click at [369, 249] on div at bounding box center [423, 280] width 529 height 130
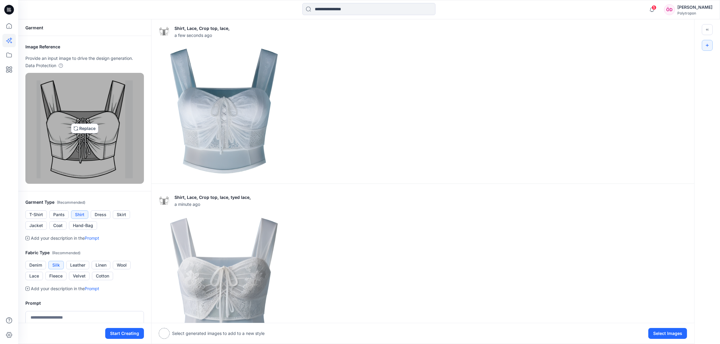
click at [89, 120] on img at bounding box center [85, 129] width 96 height 106
type input "**********"
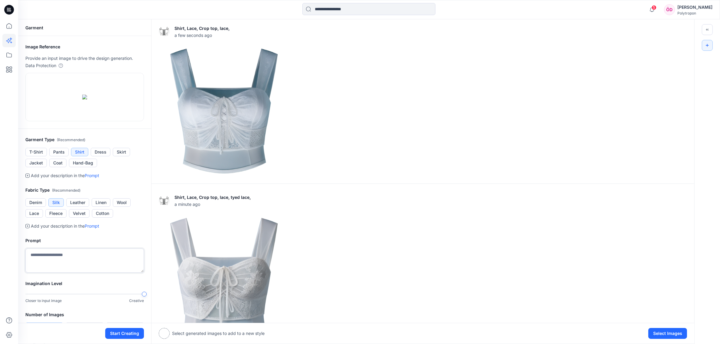
click at [64, 273] on textarea at bounding box center [84, 261] width 119 height 24
type textarea "*"
drag, startPoint x: 48, startPoint y: 279, endPoint x: 56, endPoint y: 283, distance: 8.5
click at [49, 273] on textarea "**********" at bounding box center [84, 261] width 119 height 24
drag, startPoint x: 48, startPoint y: 279, endPoint x: 64, endPoint y: 303, distance: 28.7
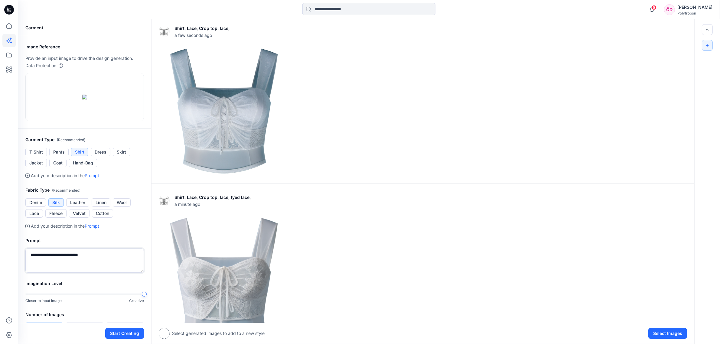
click at [48, 273] on textarea "**********" at bounding box center [84, 261] width 119 height 24
click at [65, 273] on textarea "**********" at bounding box center [84, 261] width 119 height 24
type textarea "**********"
click at [129, 333] on button "Start Creating" at bounding box center [124, 333] width 39 height 11
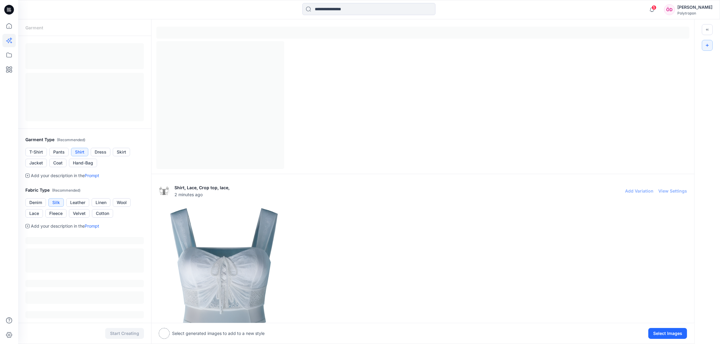
scroll to position [2, 0]
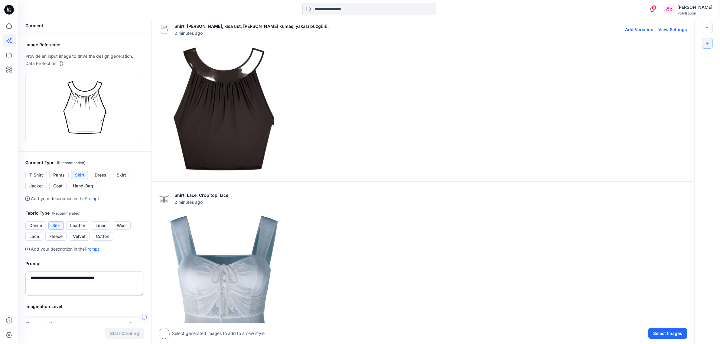
click at [231, 87] on img at bounding box center [224, 109] width 130 height 130
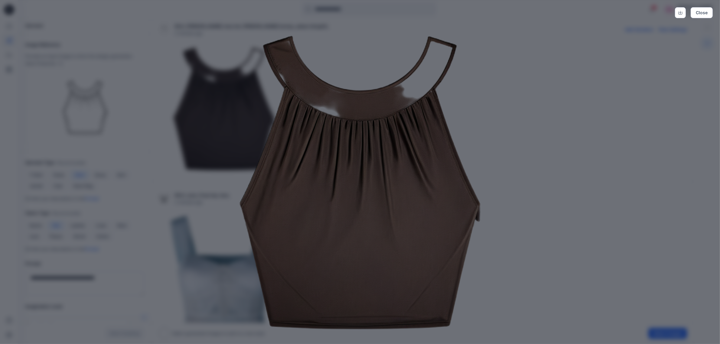
click at [532, 159] on div "Close" at bounding box center [360, 172] width 720 height 344
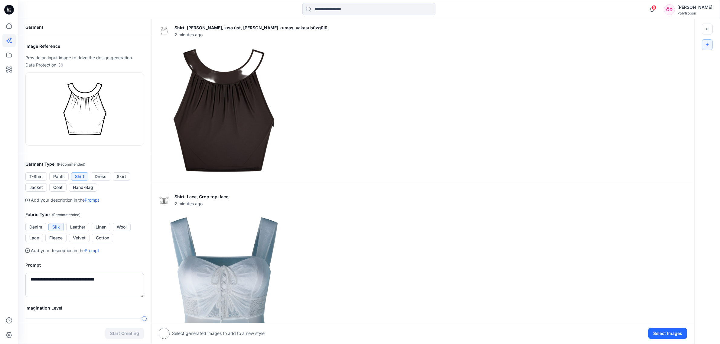
scroll to position [0, 0]
click at [103, 281] on textarea "**********" at bounding box center [84, 286] width 119 height 24
click at [103, 280] on textarea "**********" at bounding box center [84, 286] width 119 height 24
type textarea "**********"
